Goal: Find specific page/section: Find specific page/section

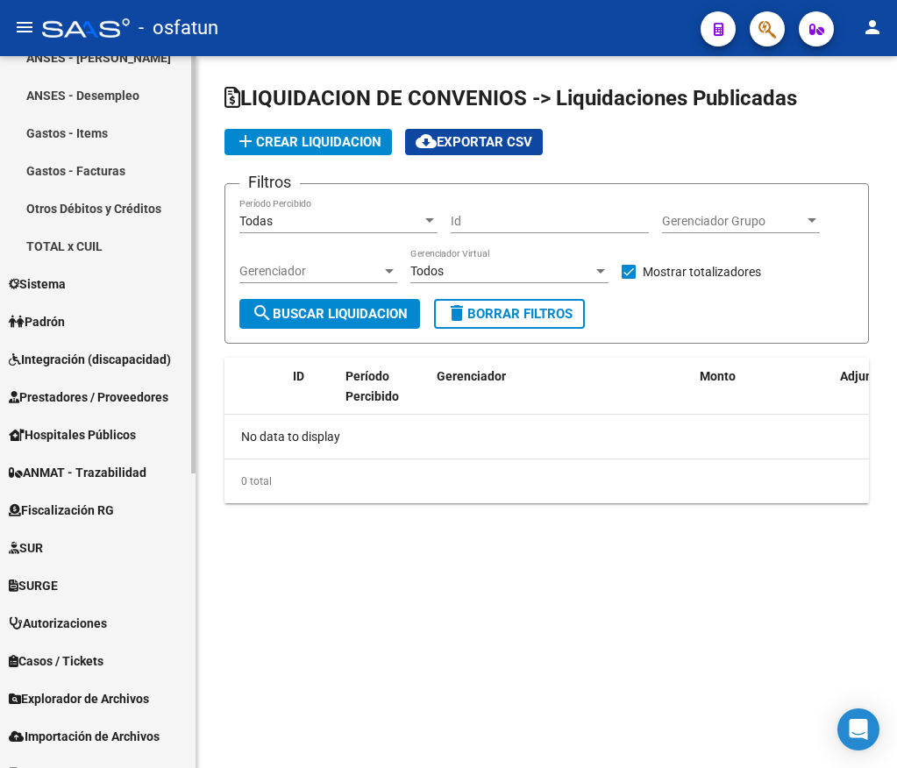
scroll to position [501, 0]
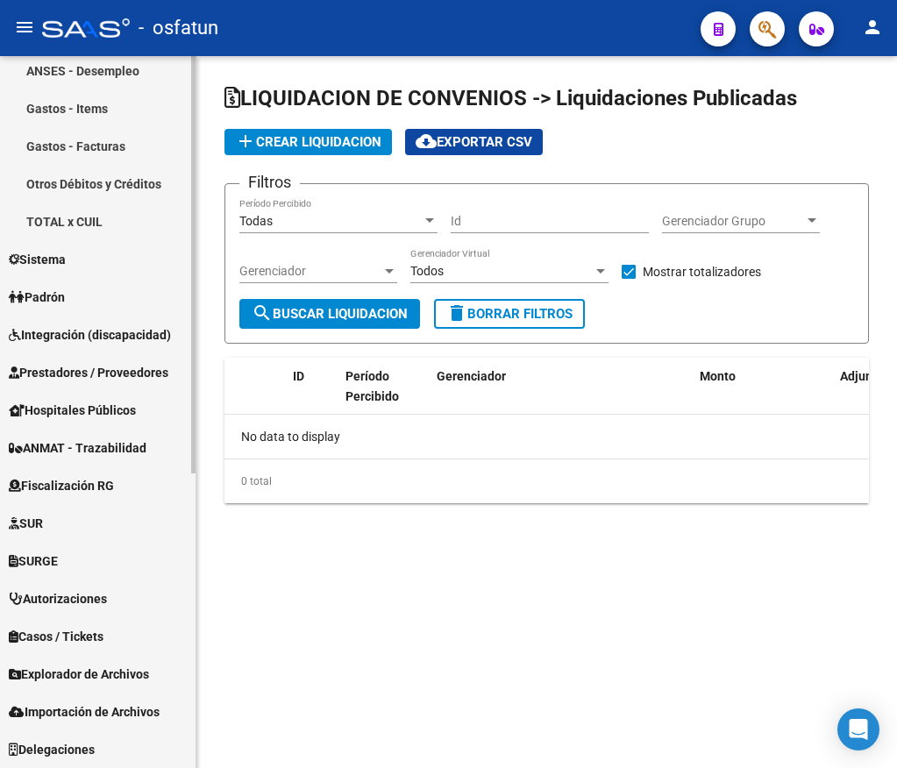
click at [115, 668] on span "Explorador de Archivos" at bounding box center [79, 674] width 140 height 19
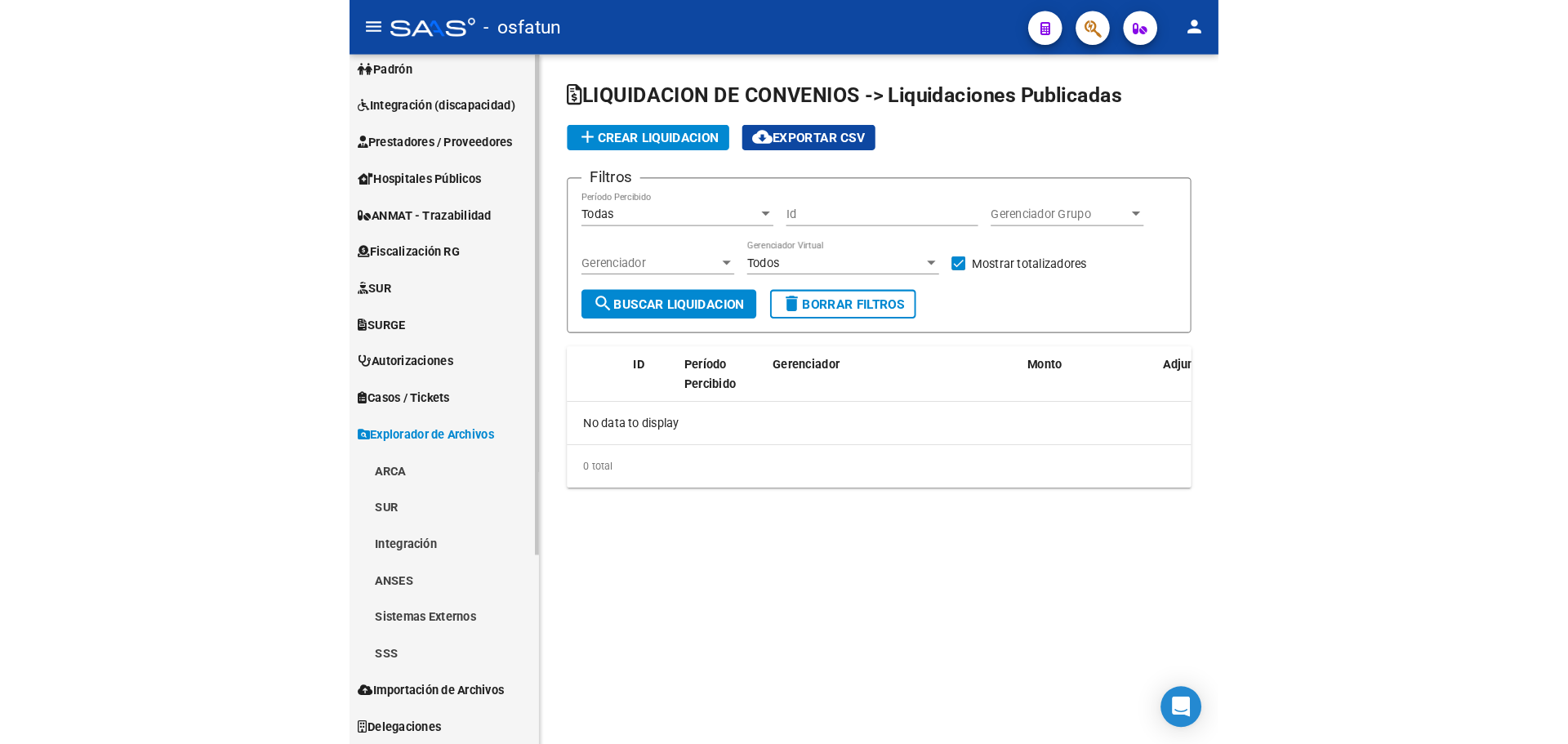
scroll to position [222, 0]
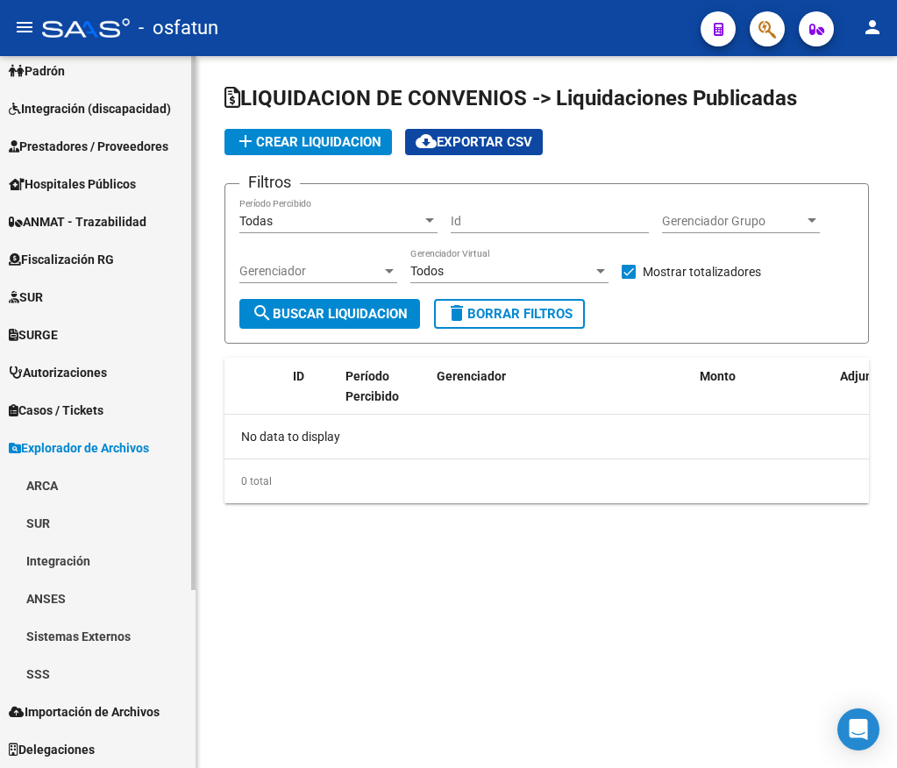
click at [66, 674] on link "SSS" at bounding box center [98, 674] width 196 height 38
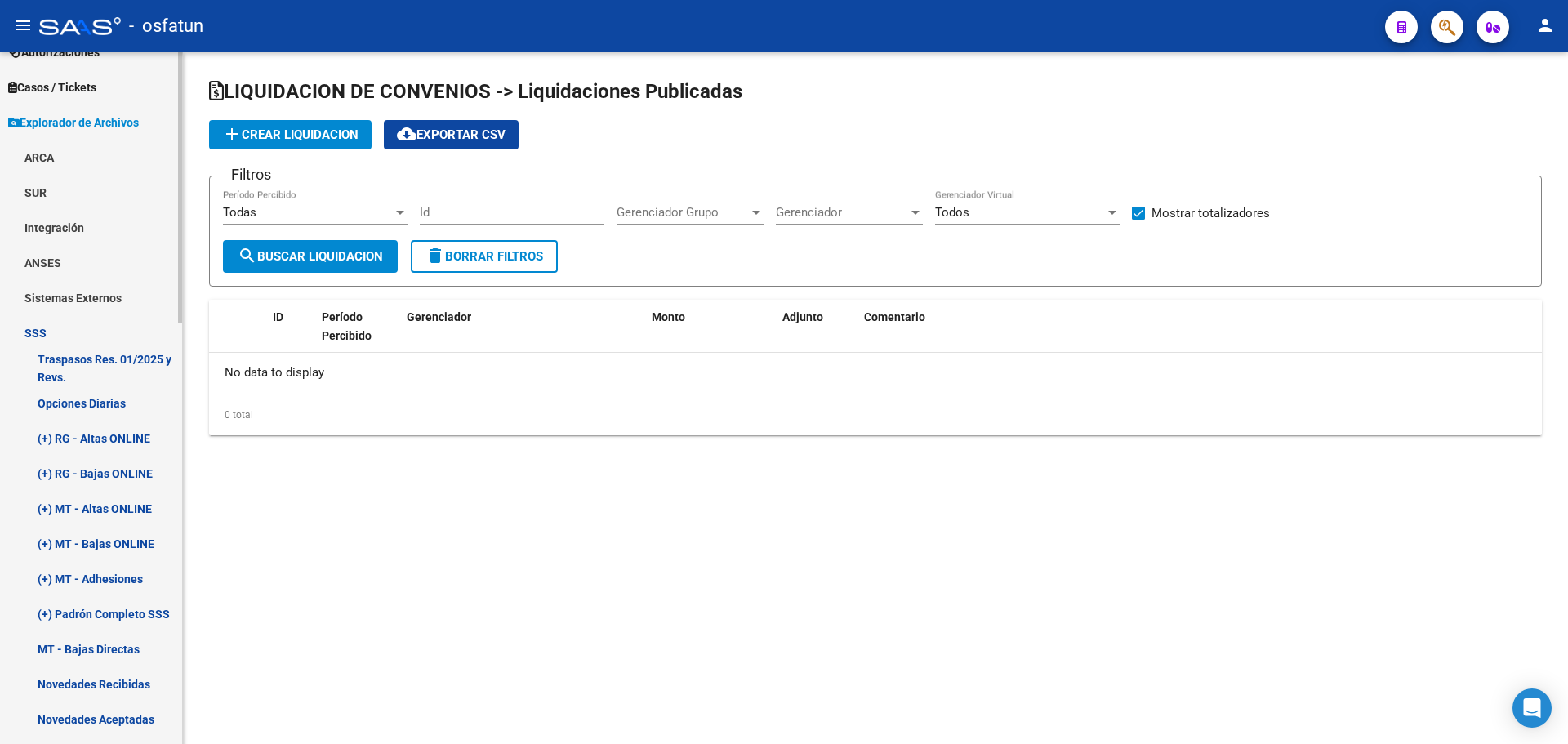
scroll to position [548, 0]
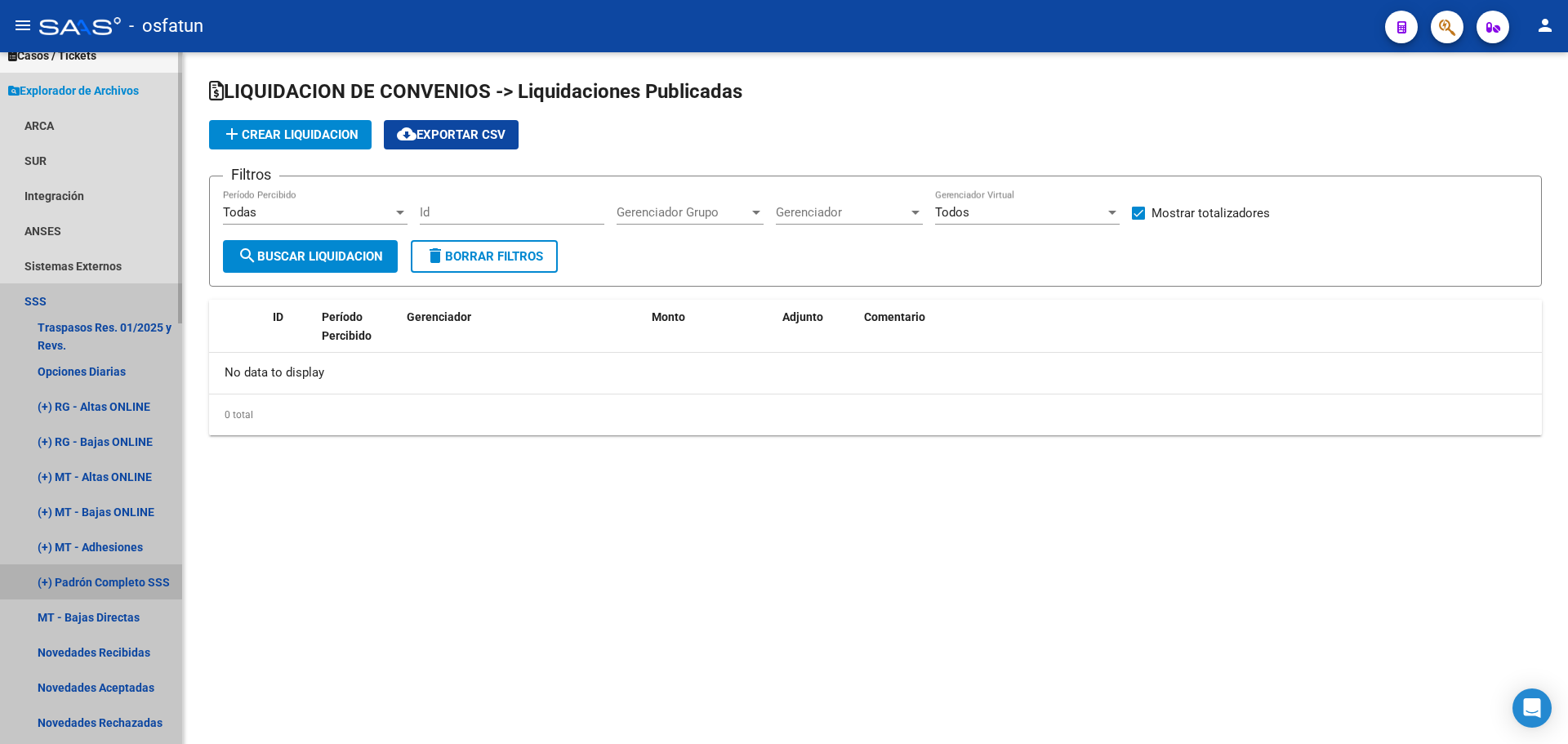
click at [124, 575] on link "(+) Padrón Completo SSS" at bounding box center [91, 582] width 183 height 35
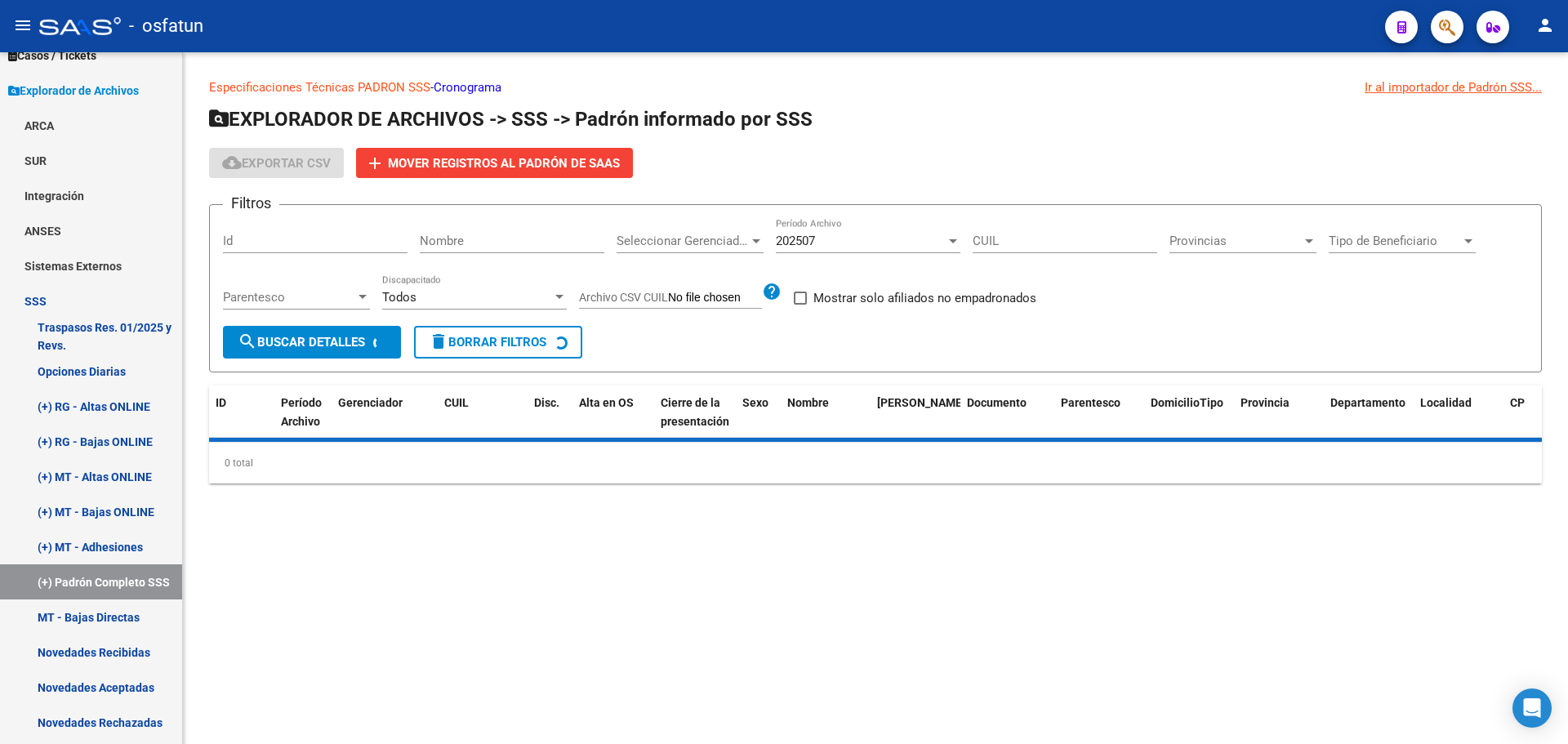
click at [466, 88] on link "Cronograma" at bounding box center [468, 88] width 68 height 15
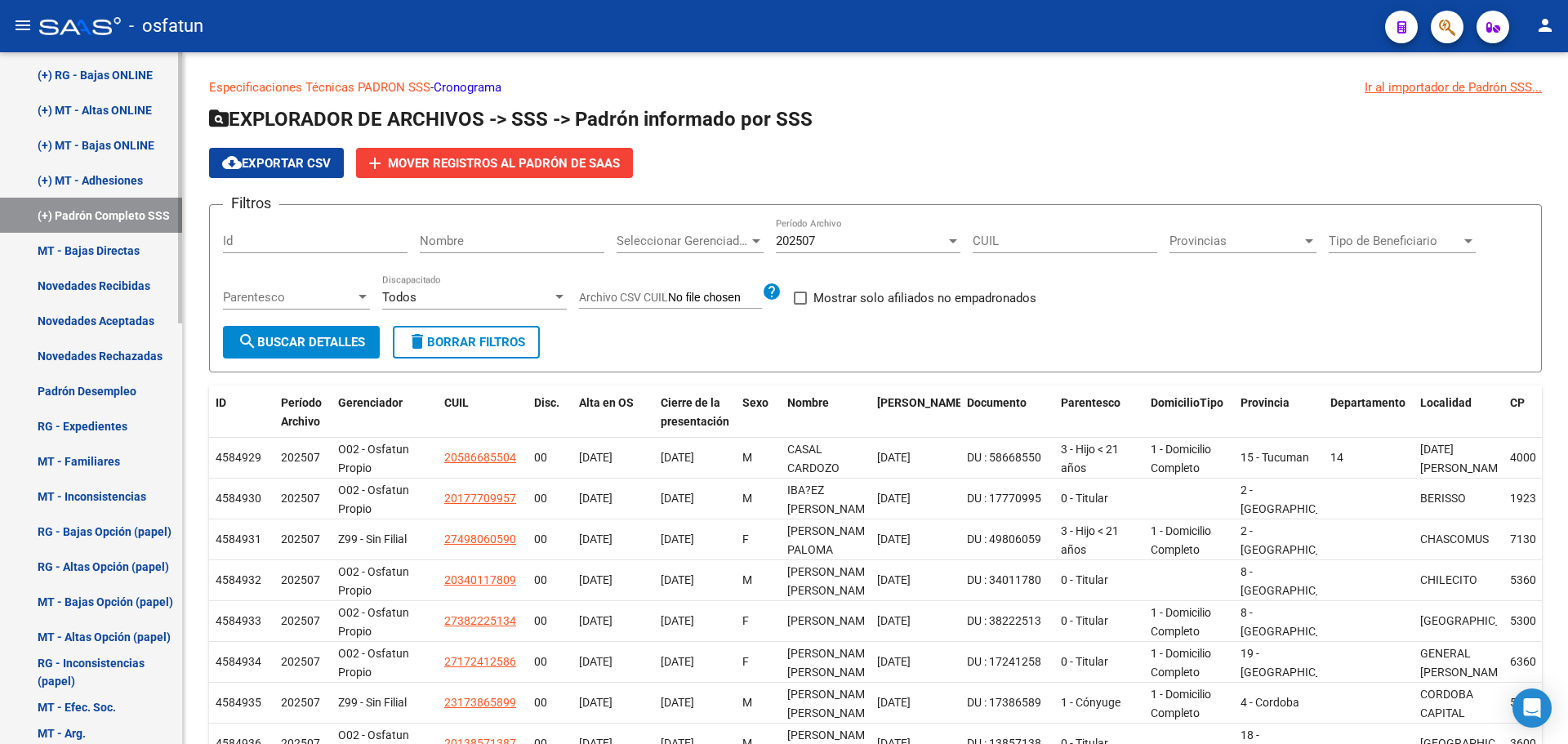
scroll to position [825, 0]
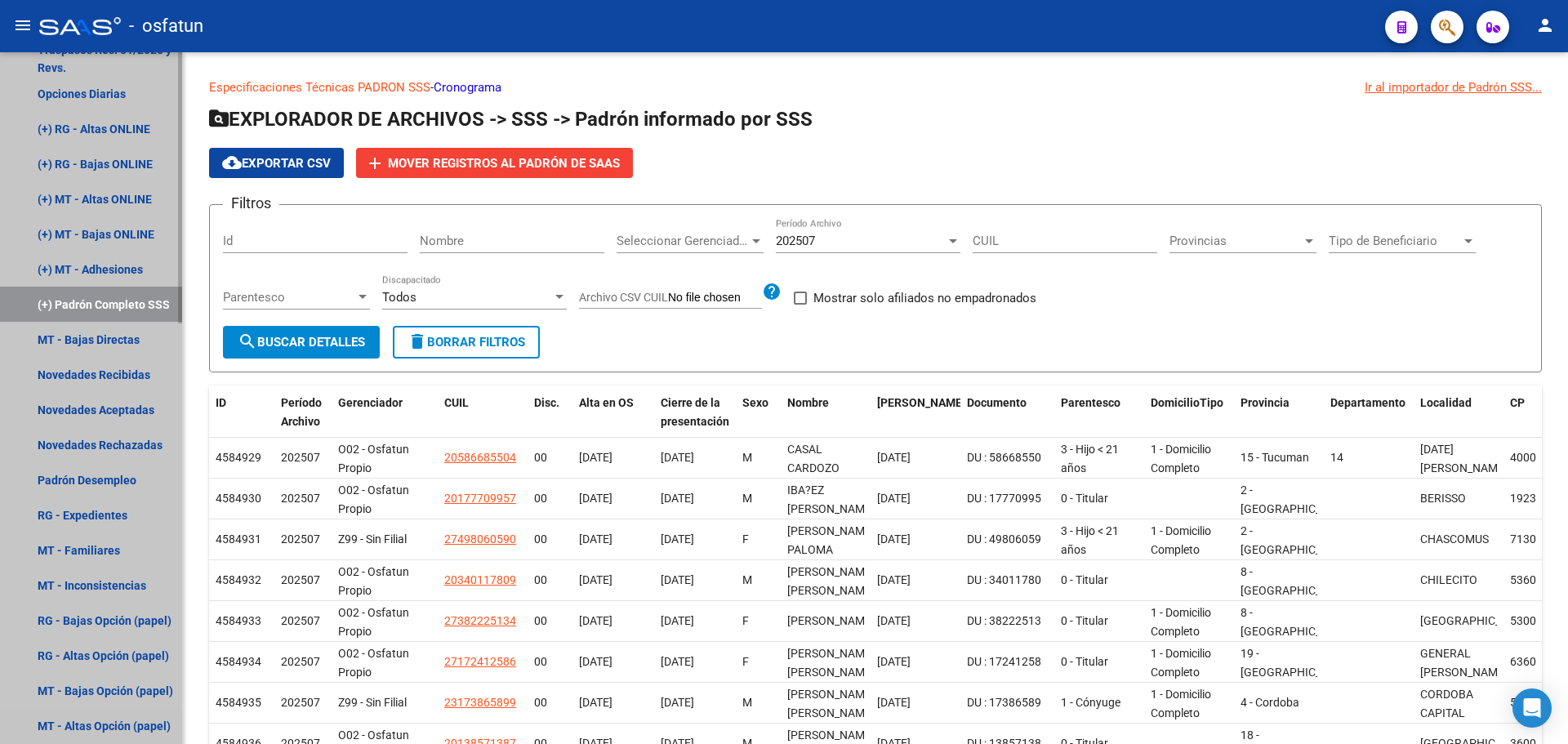
click at [123, 301] on link "(+) Padrón Completo SSS" at bounding box center [91, 304] width 183 height 35
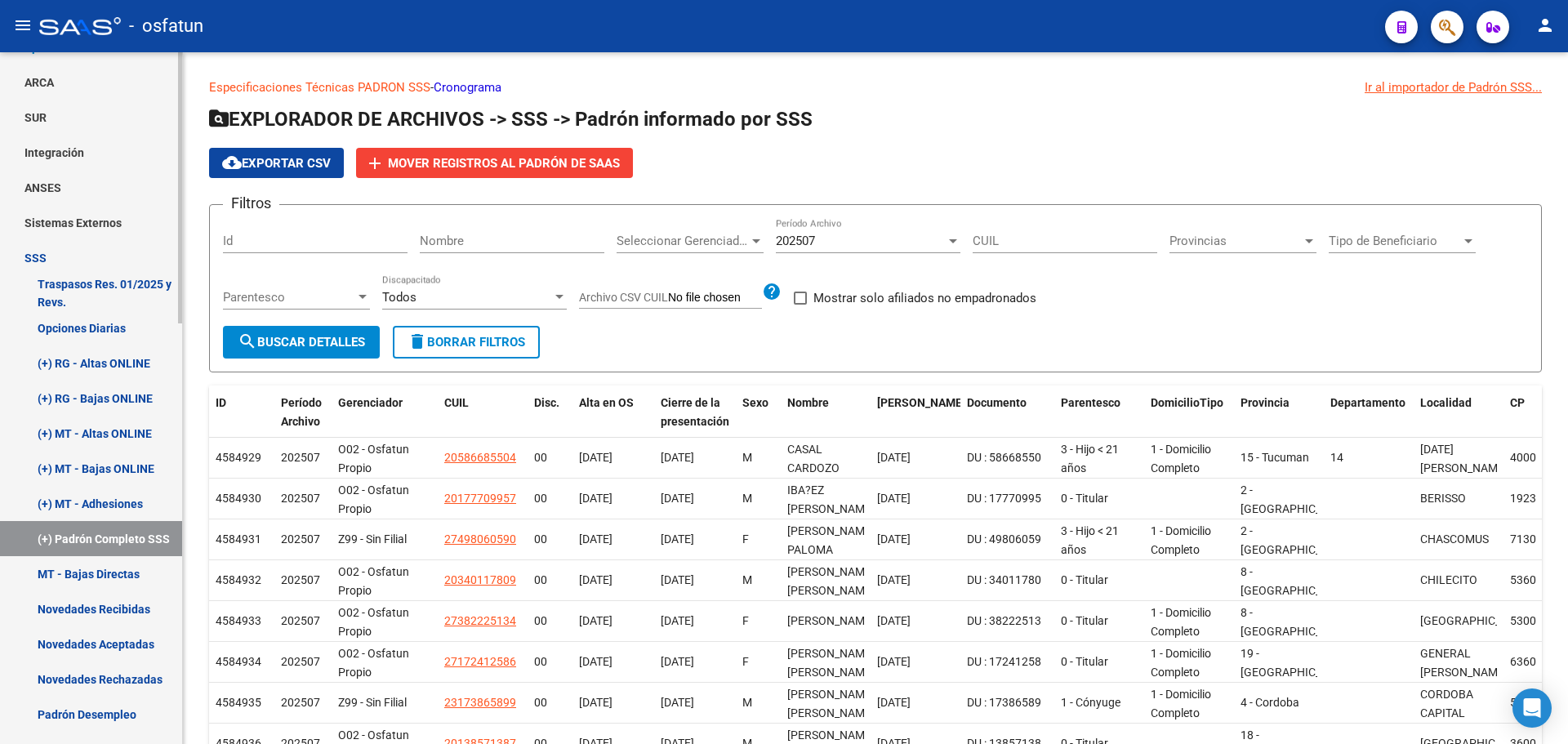
scroll to position [580, 0]
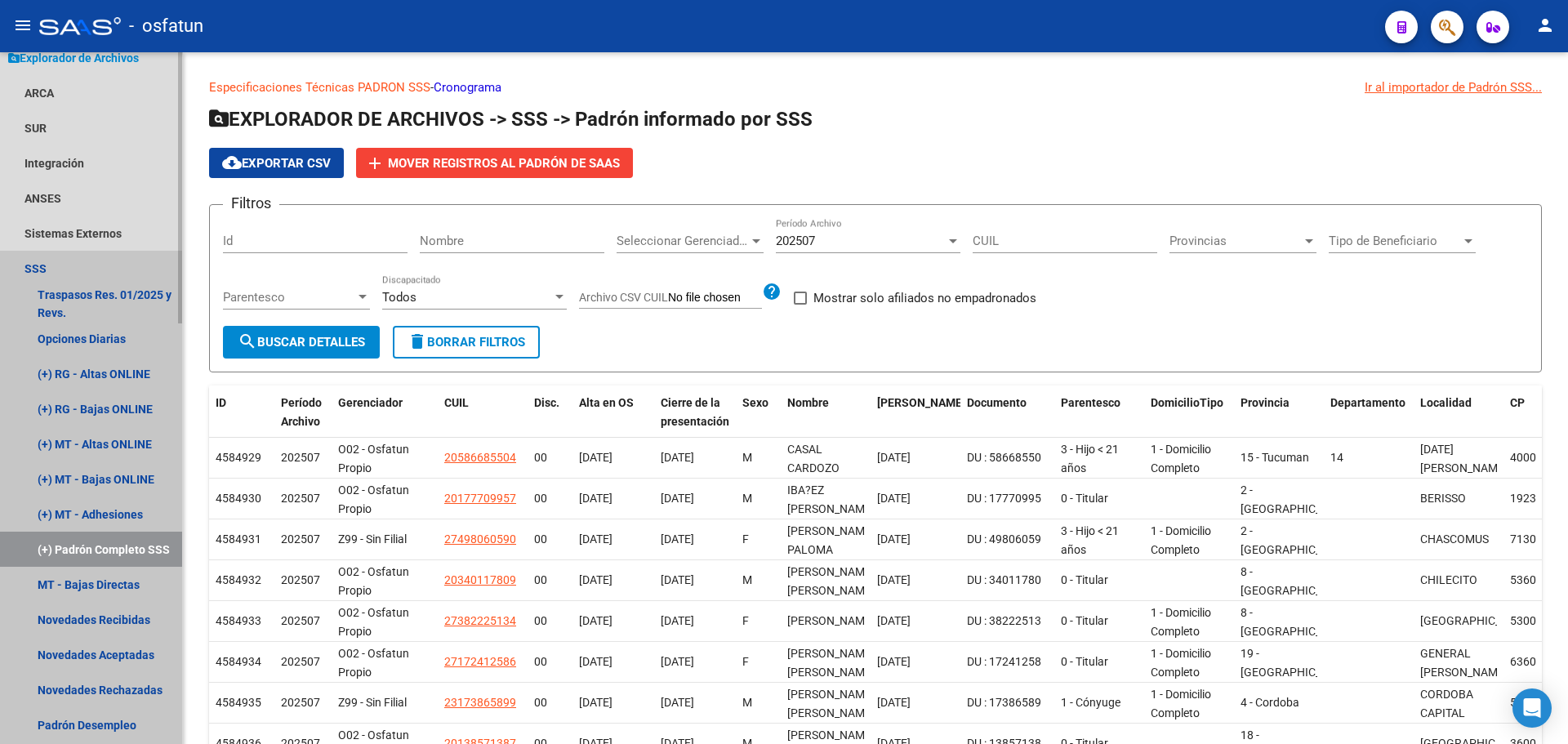
click at [43, 264] on link "SSS" at bounding box center [91, 268] width 183 height 35
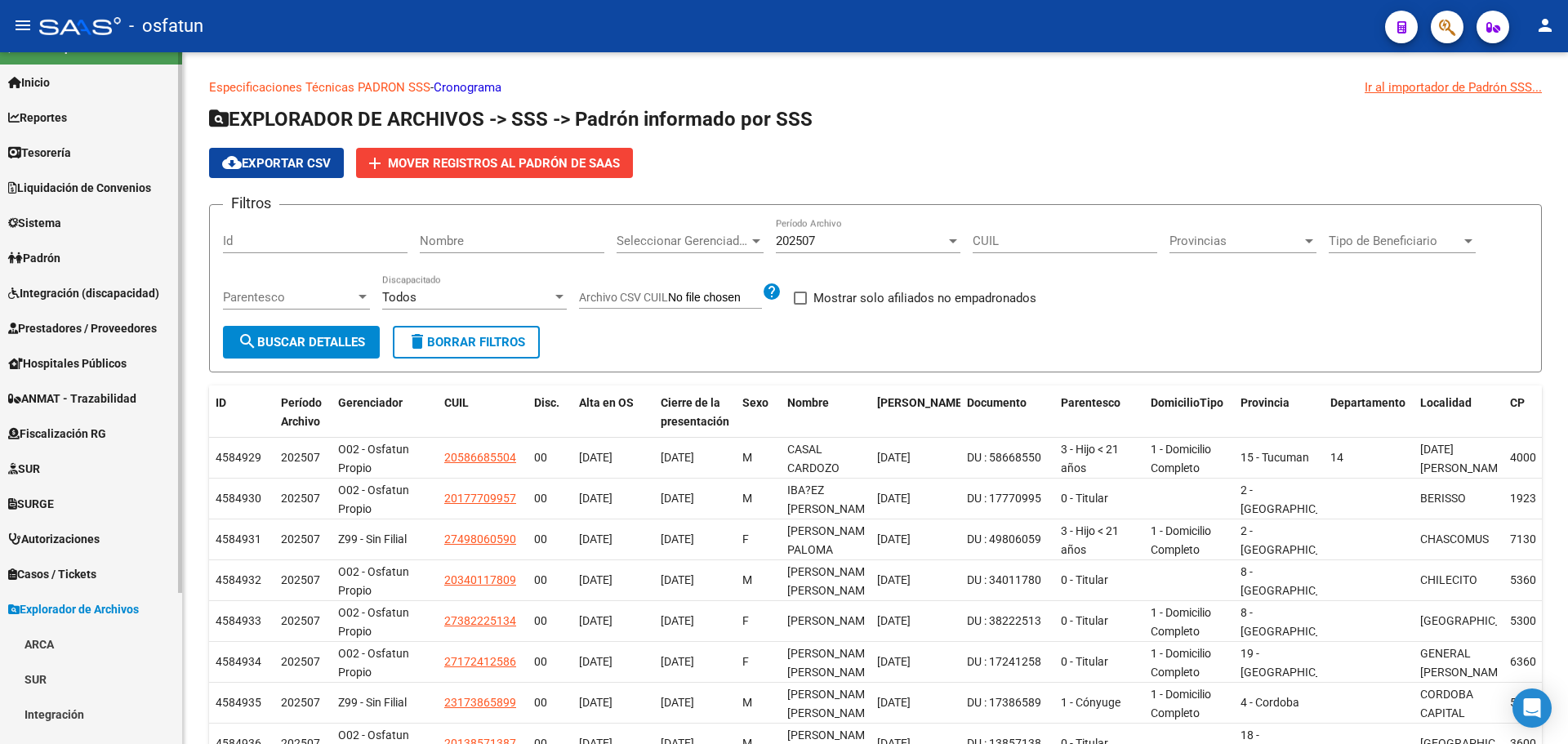
scroll to position [0, 0]
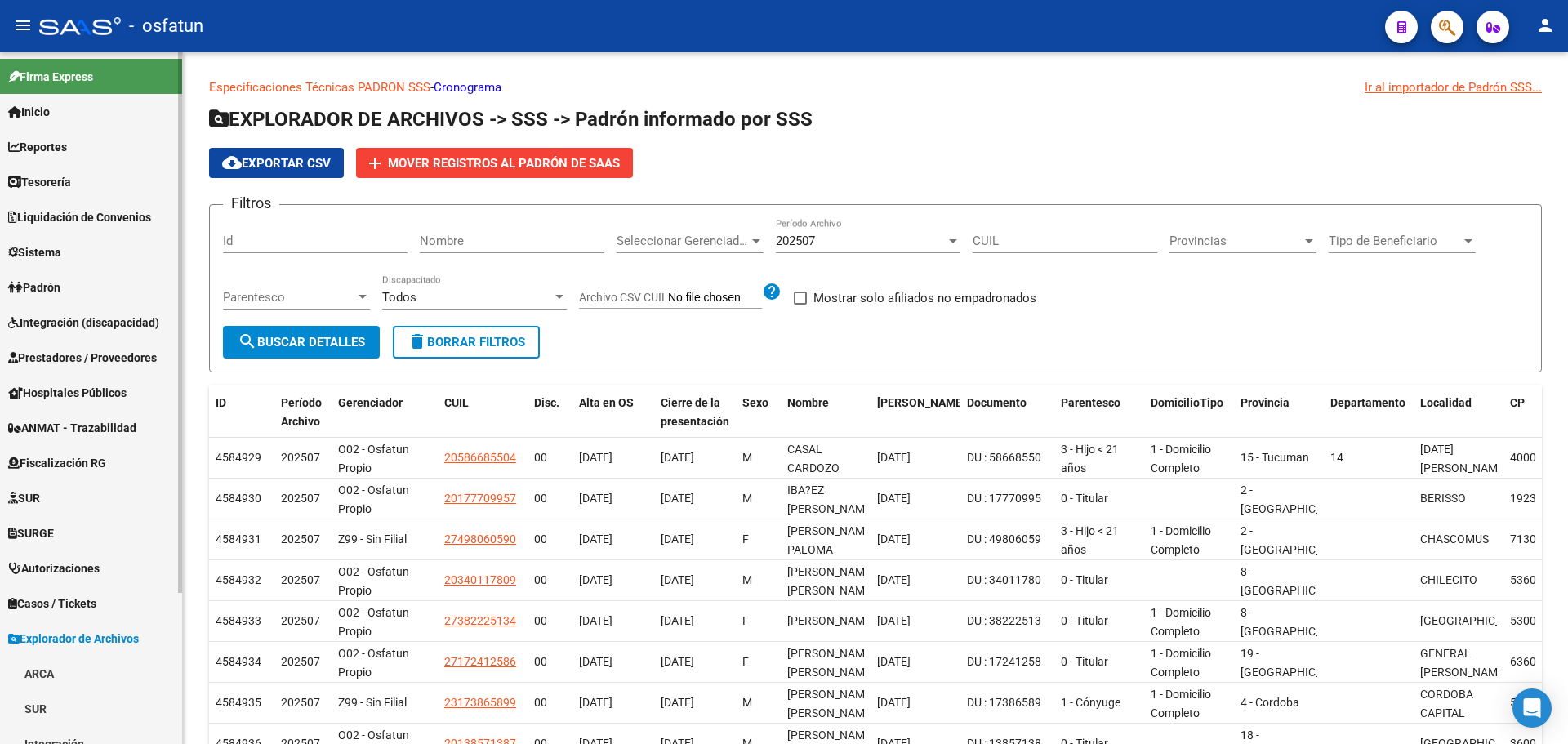
click at [119, 639] on span "Explorador de Archivos" at bounding box center [74, 638] width 130 height 18
click at [99, 225] on span "Liquidación de Convenios" at bounding box center [79, 217] width 143 height 18
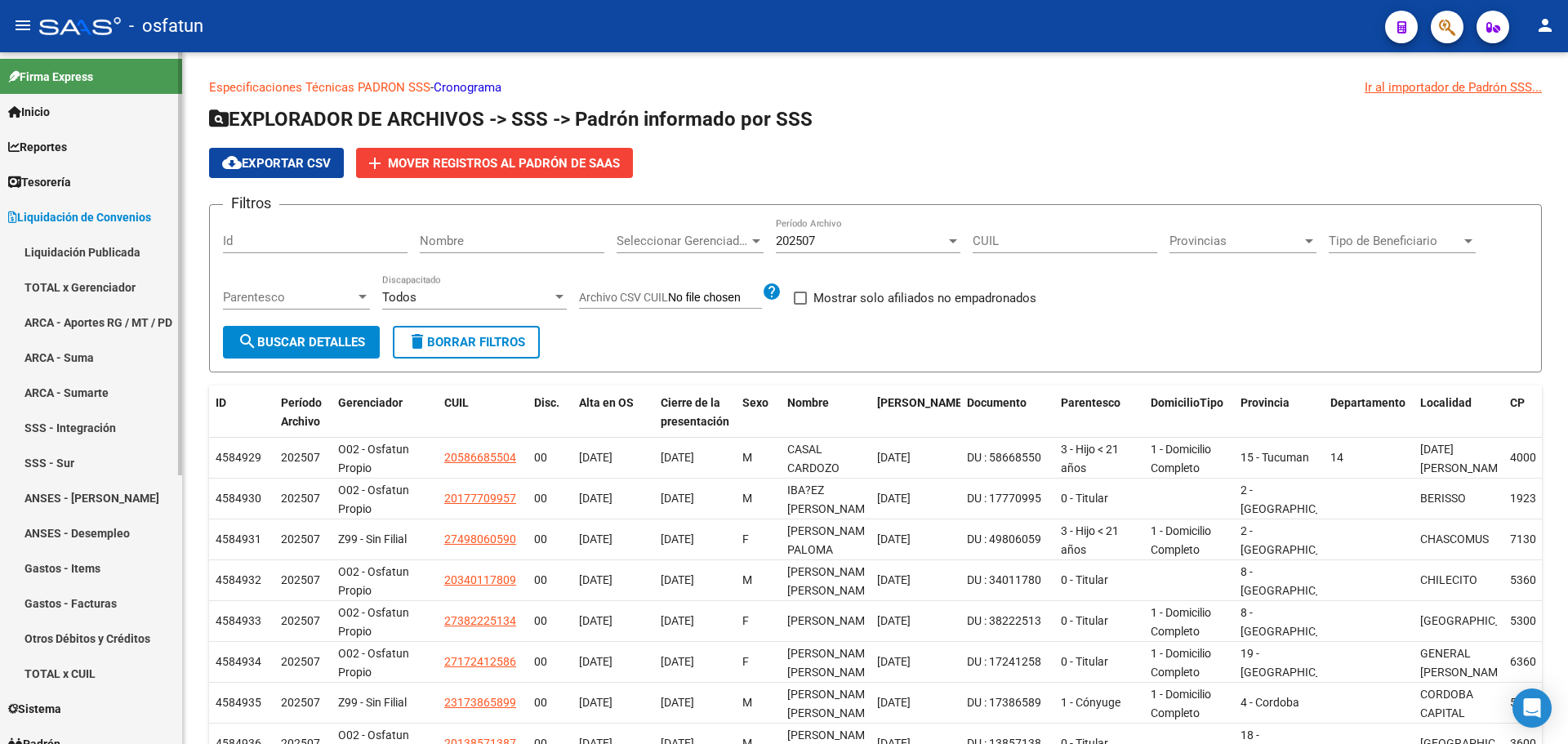
click at [65, 368] on link "ARCA - Suma" at bounding box center [91, 358] width 183 height 35
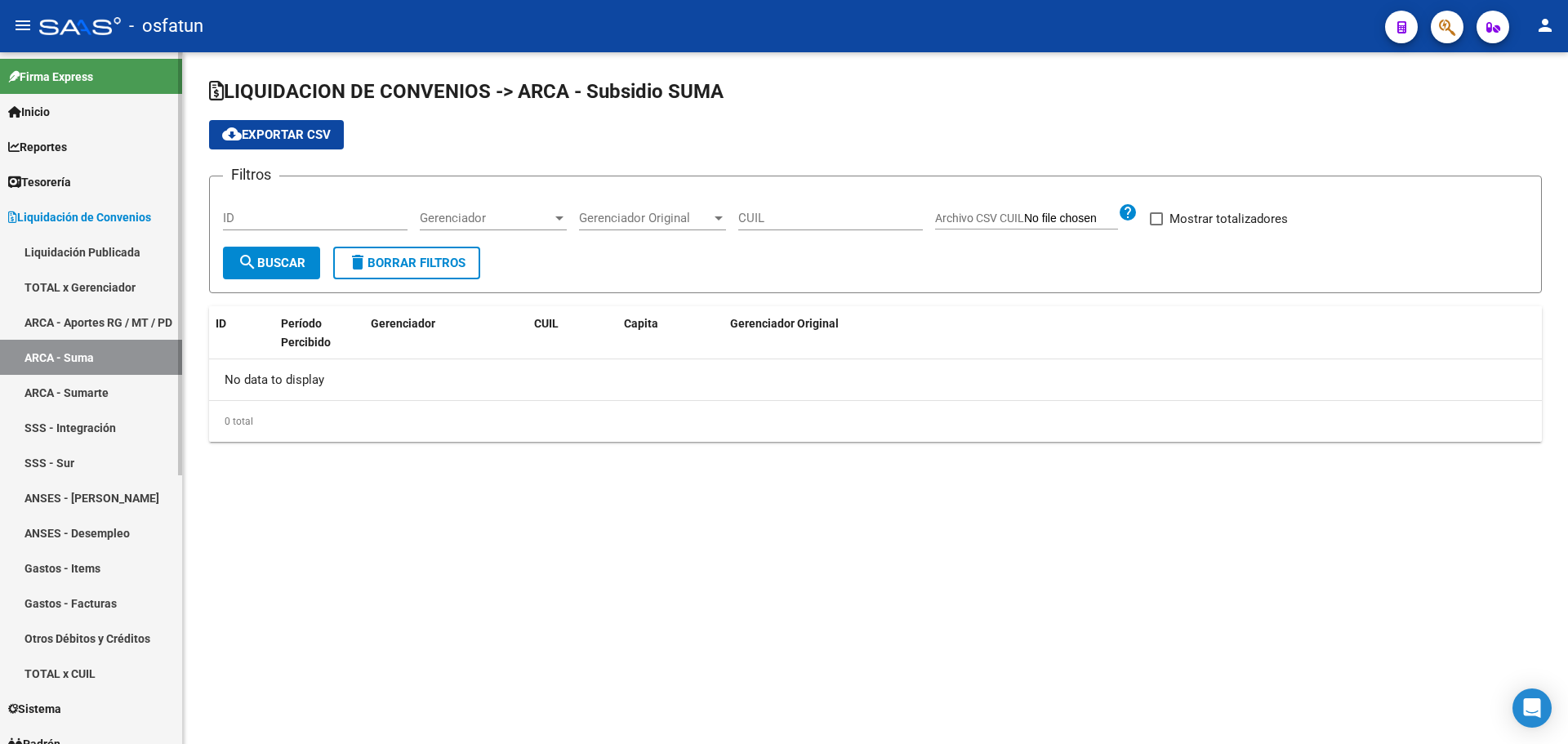
checkbox input "true"
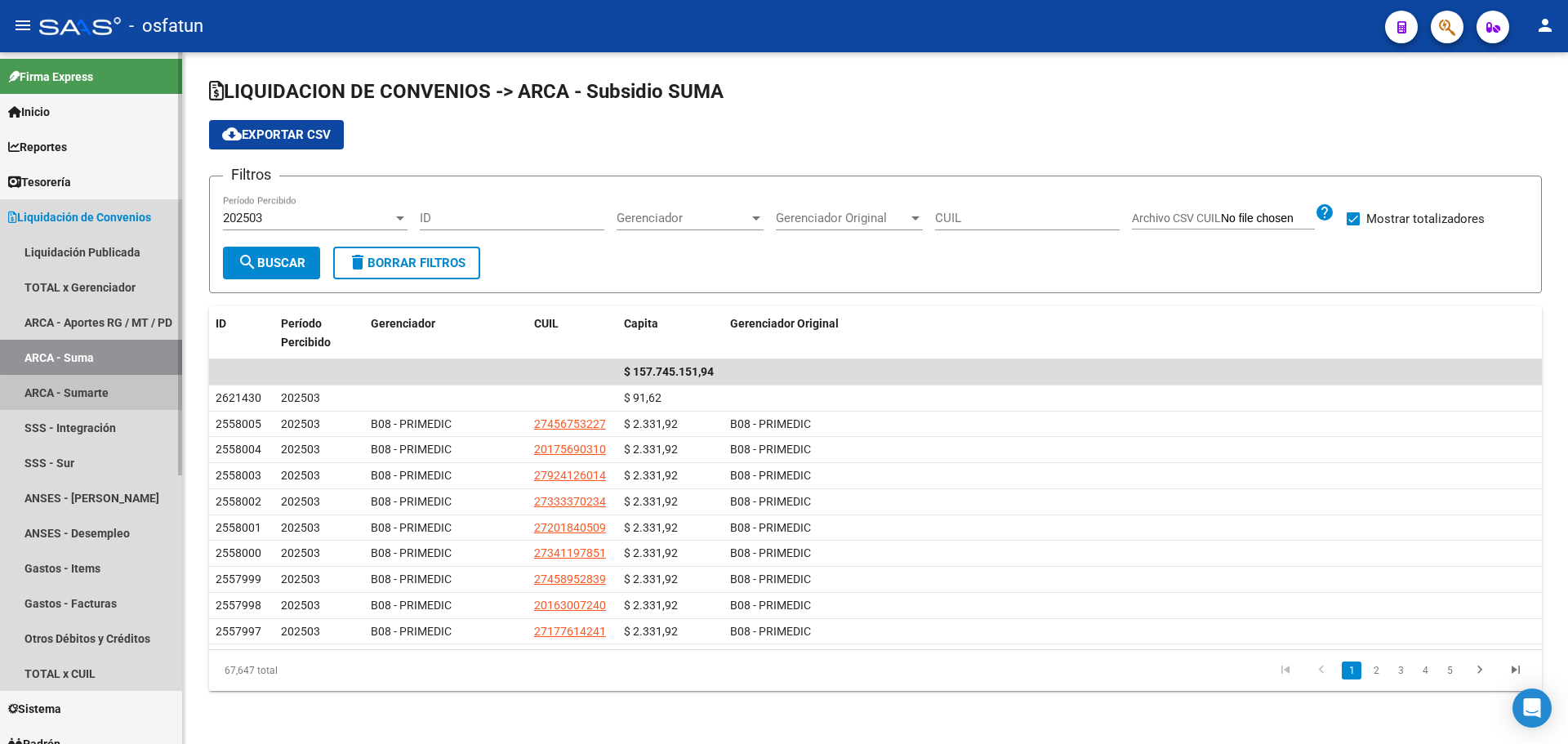
click at [112, 396] on link "ARCA - Sumarte" at bounding box center [91, 392] width 183 height 35
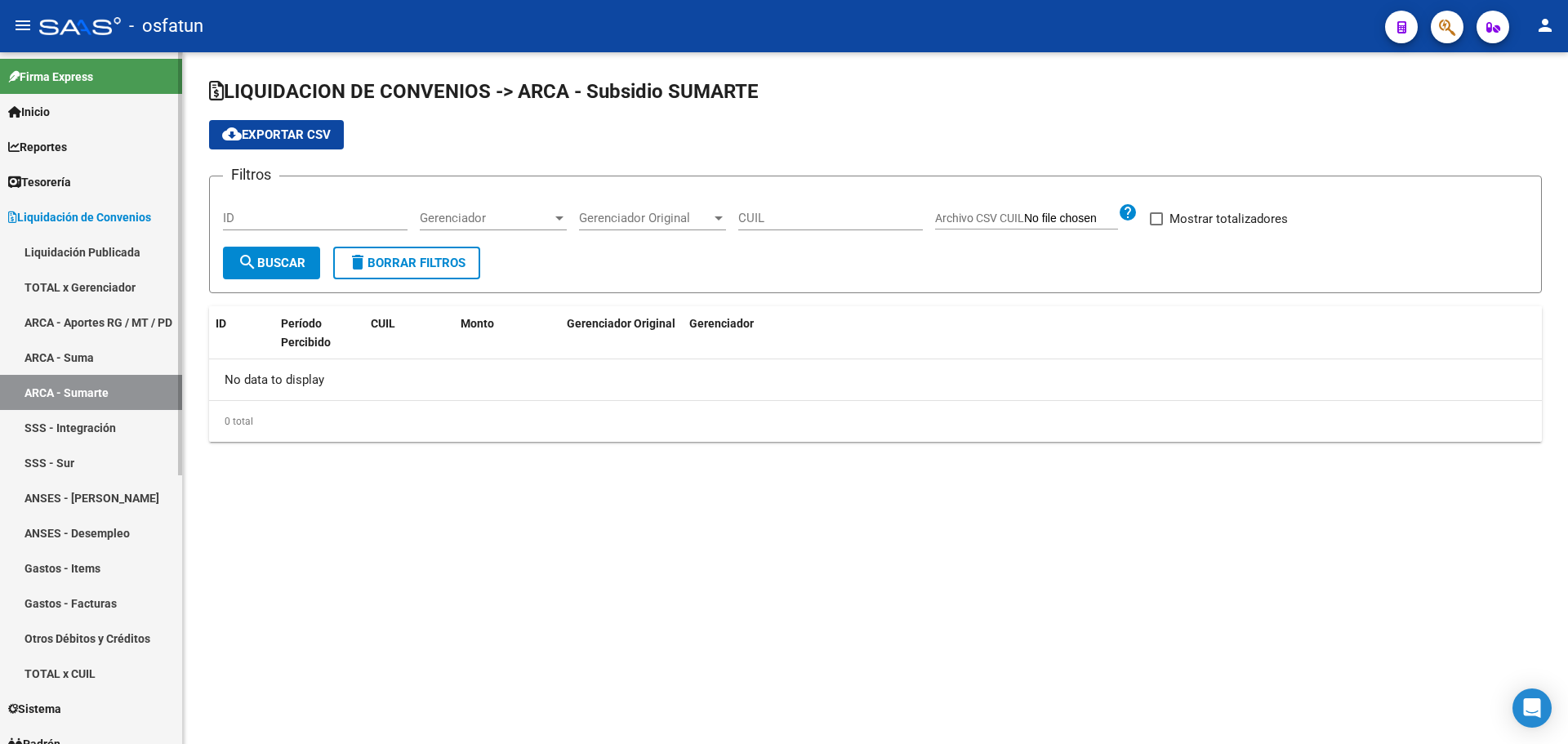
checkbox input "true"
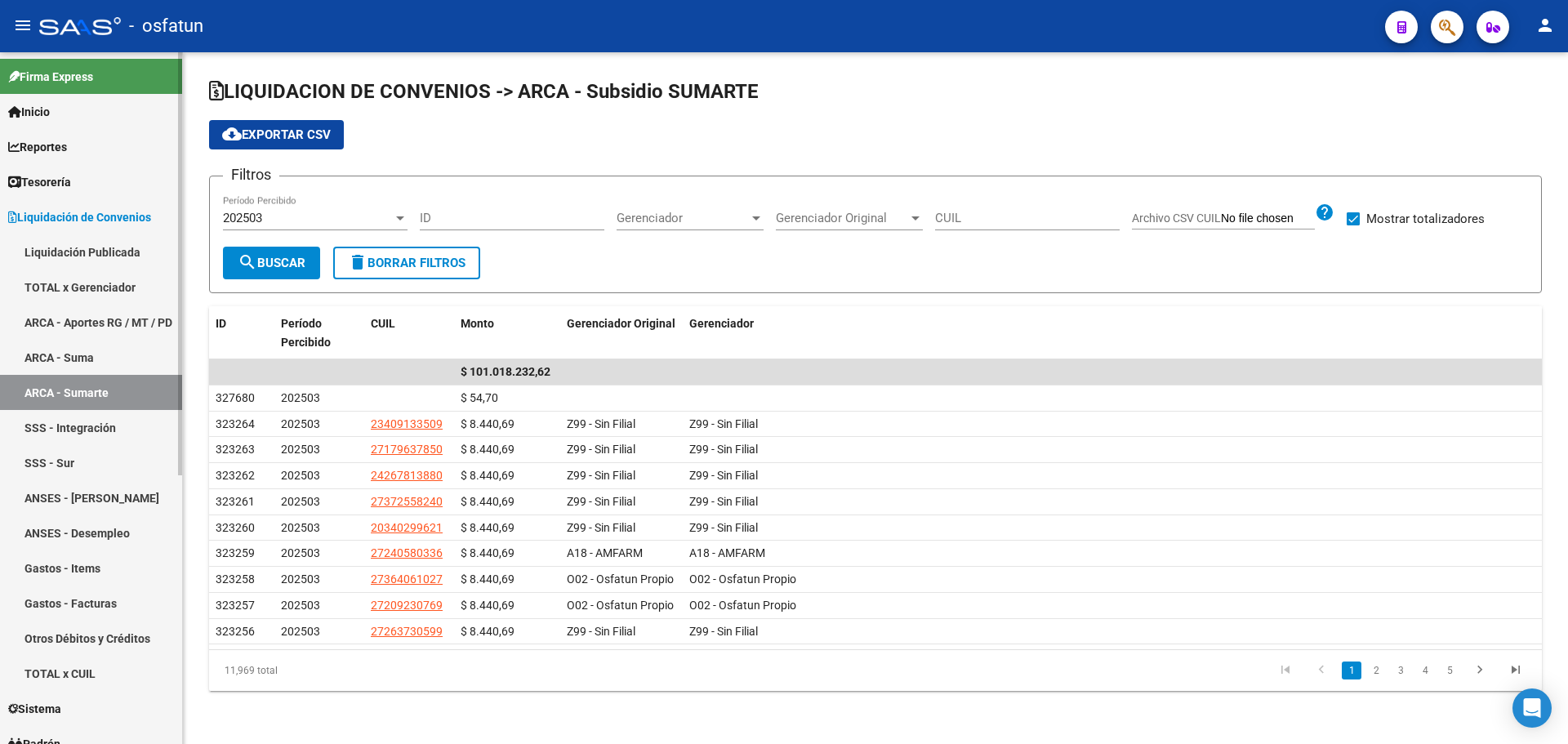
click at [122, 435] on link "SSS - Integración" at bounding box center [91, 427] width 183 height 35
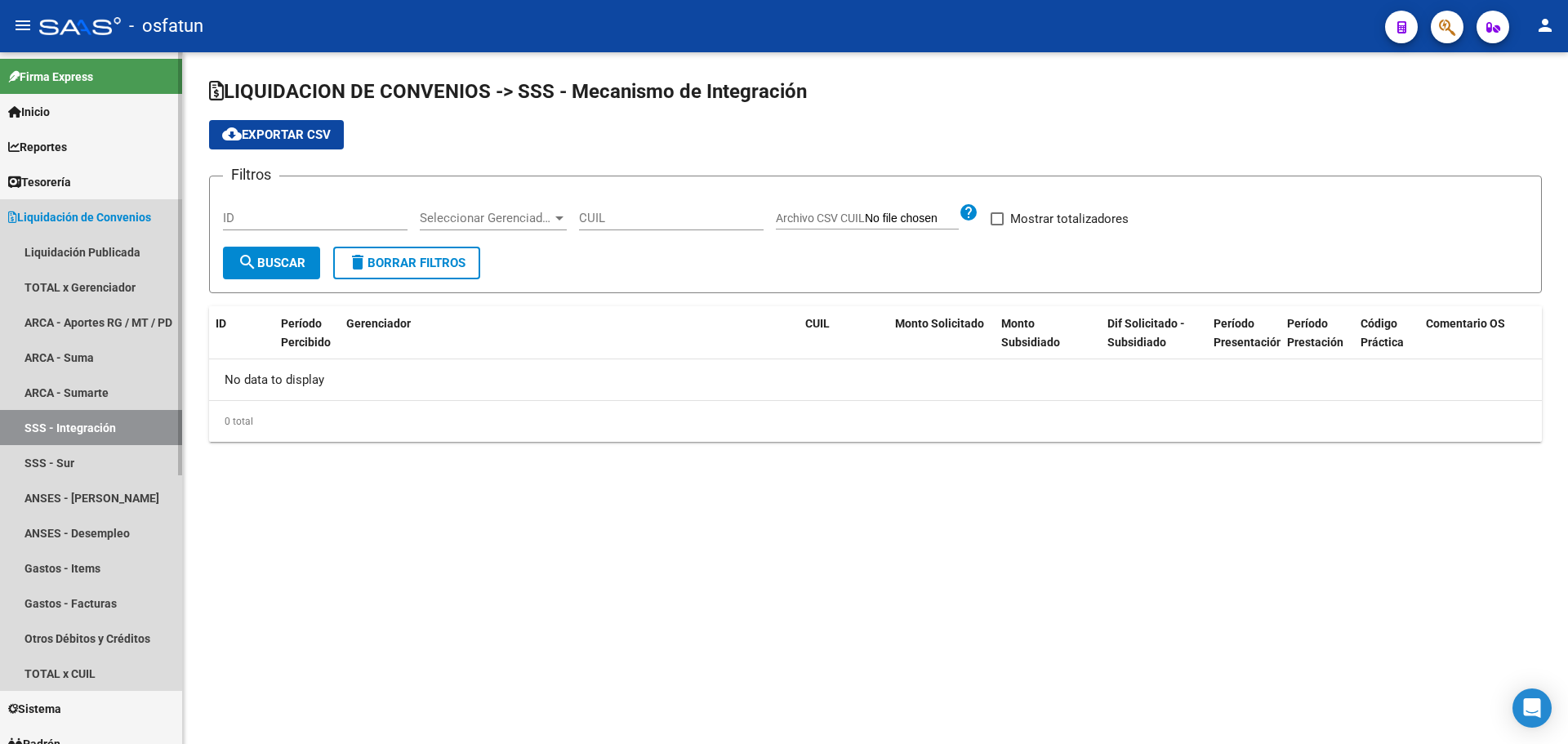
checkbox input "true"
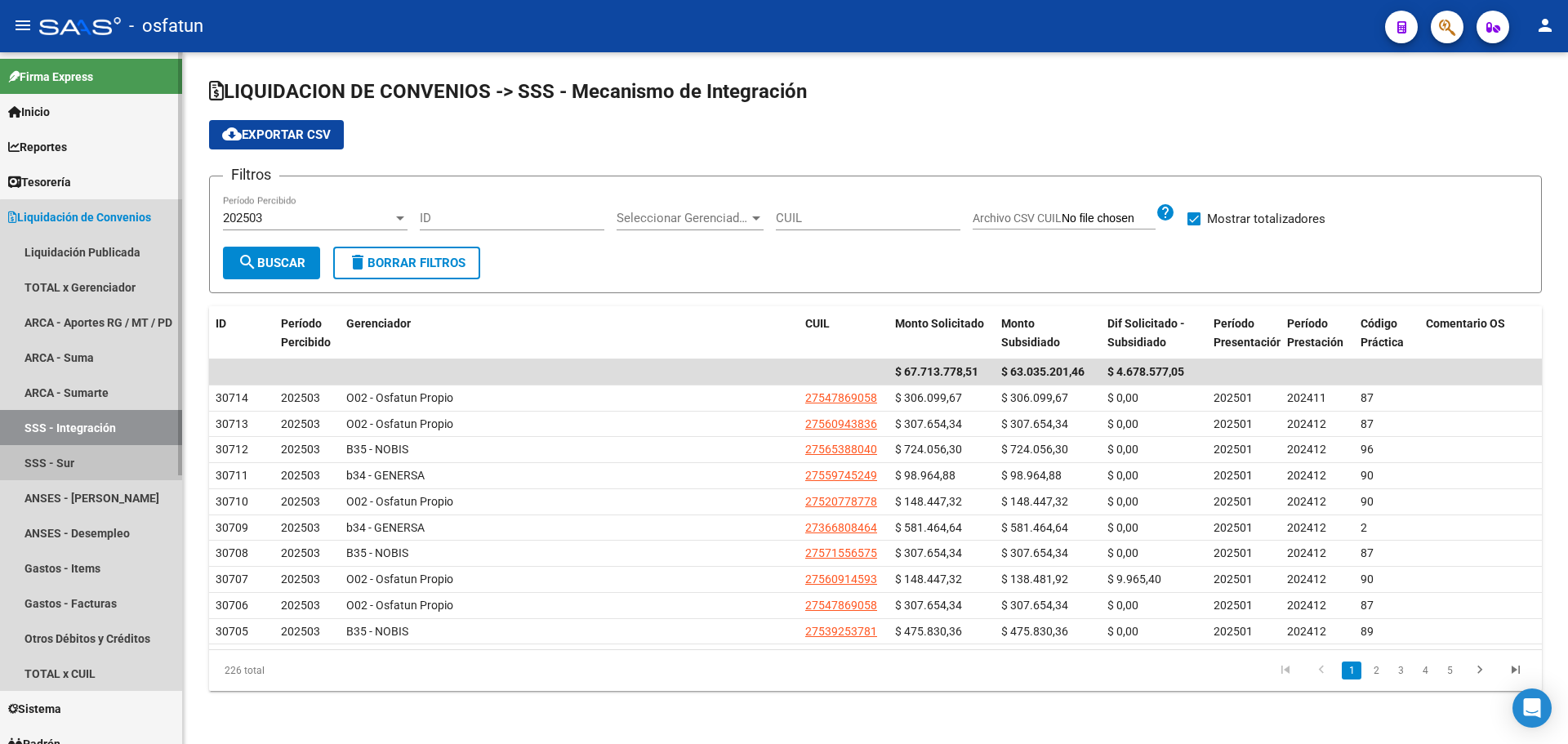
click at [129, 463] on link "SSS - Sur" at bounding box center [91, 463] width 183 height 35
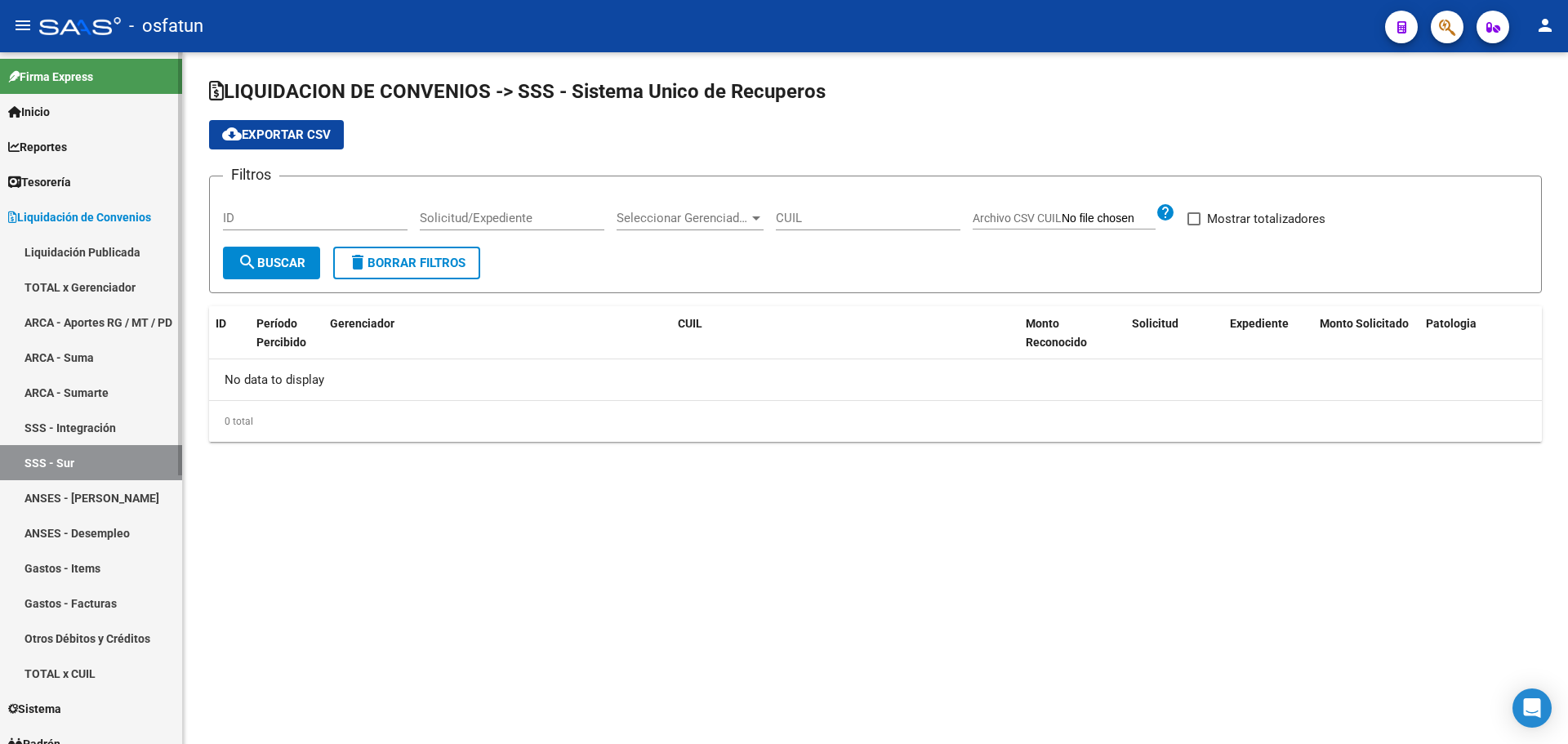
checkbox input "true"
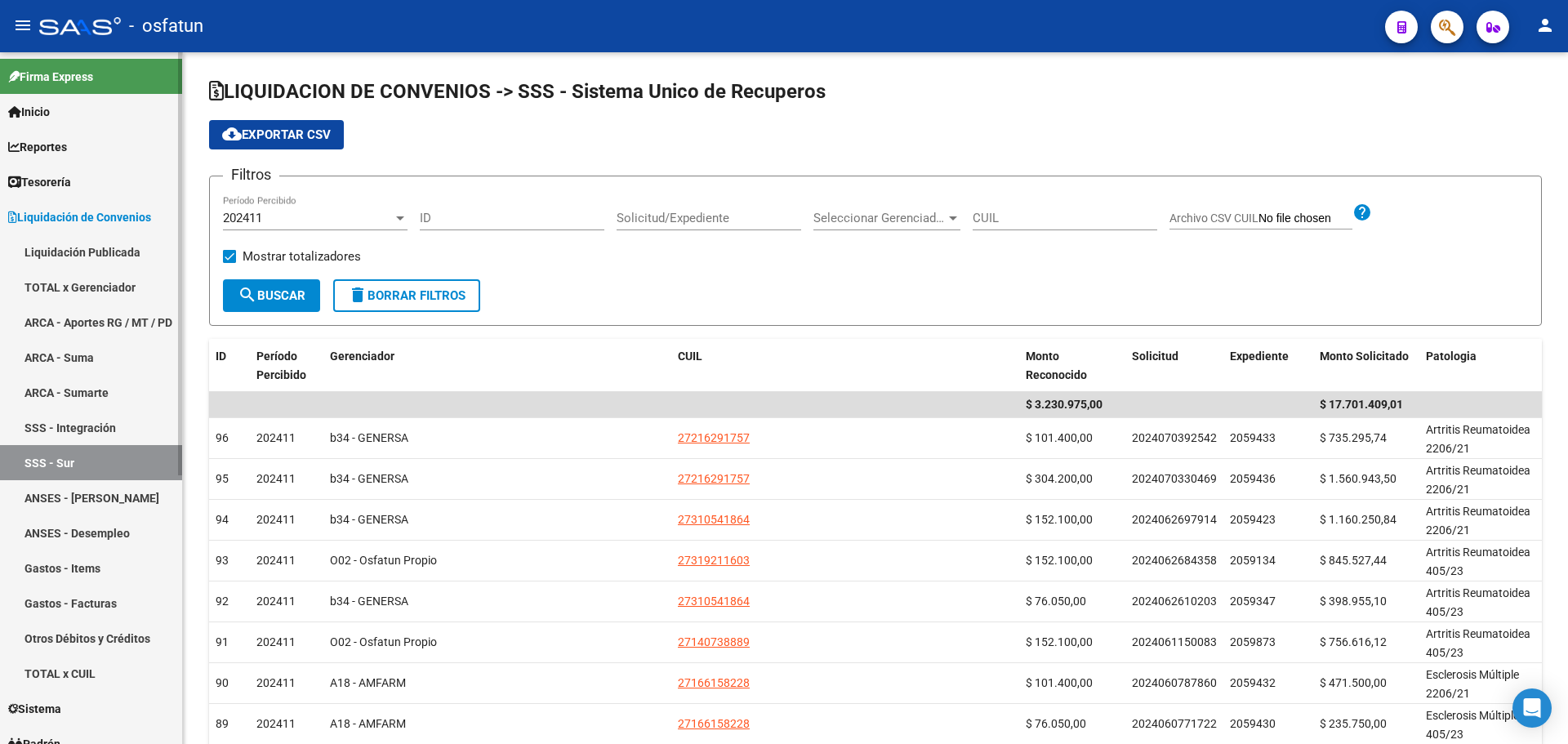
click at [89, 256] on link "Liquidación Publicada" at bounding box center [91, 252] width 183 height 35
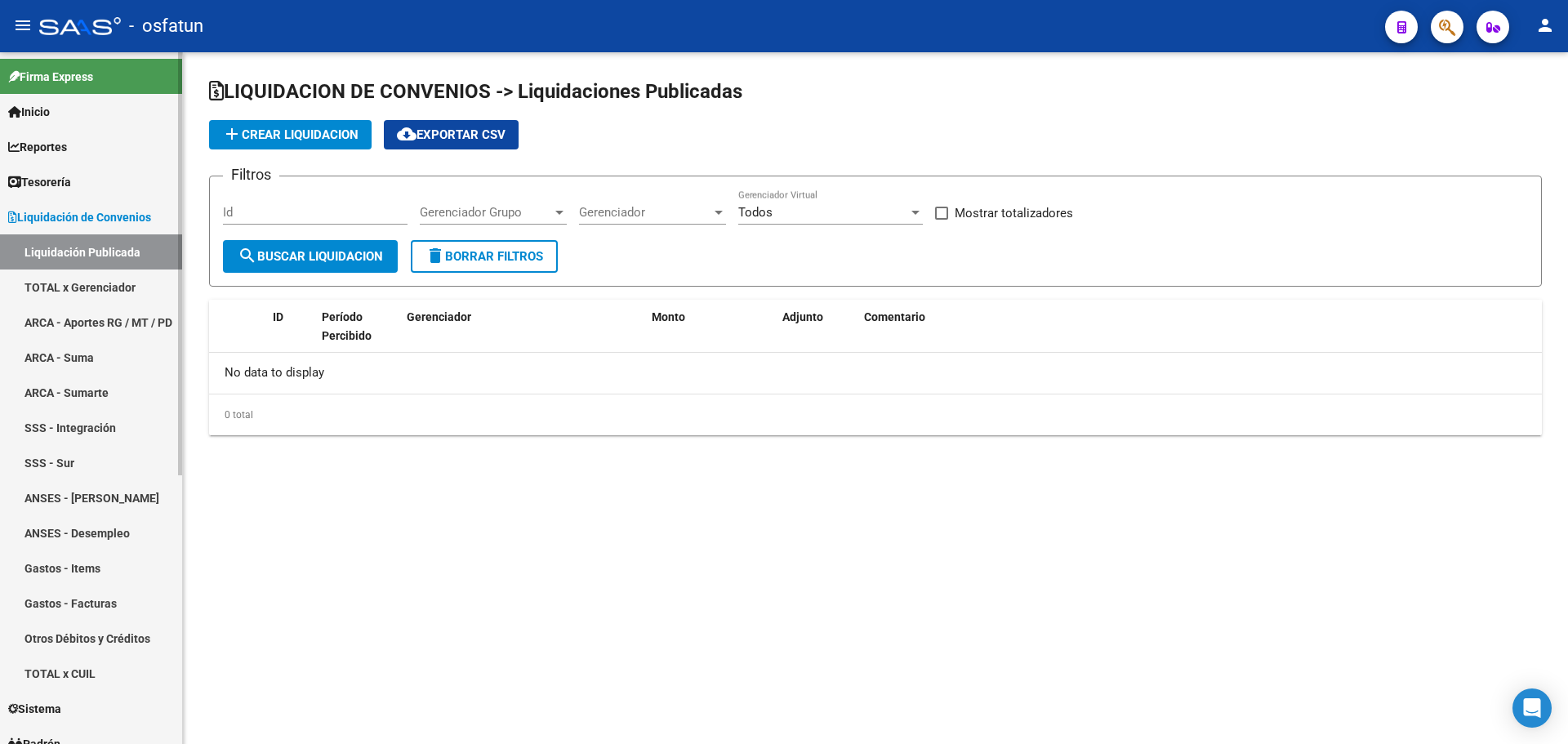
checkbox input "true"
